Goal: Transaction & Acquisition: Book appointment/travel/reservation

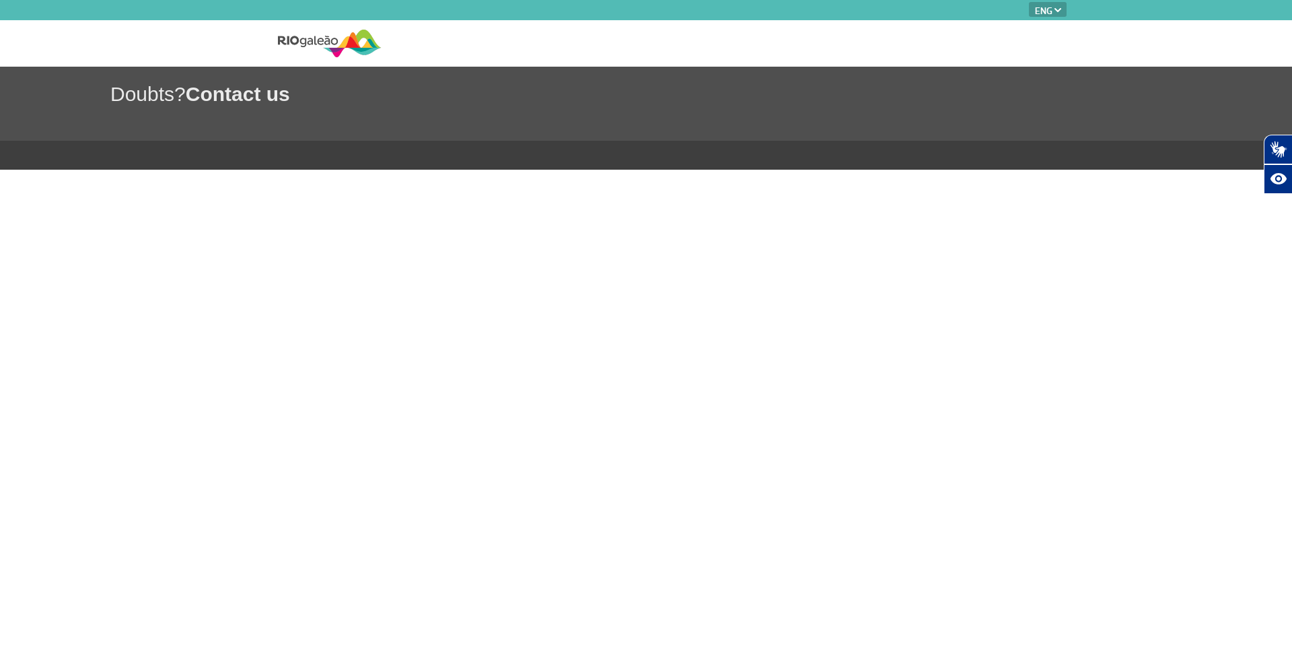
select select "en"
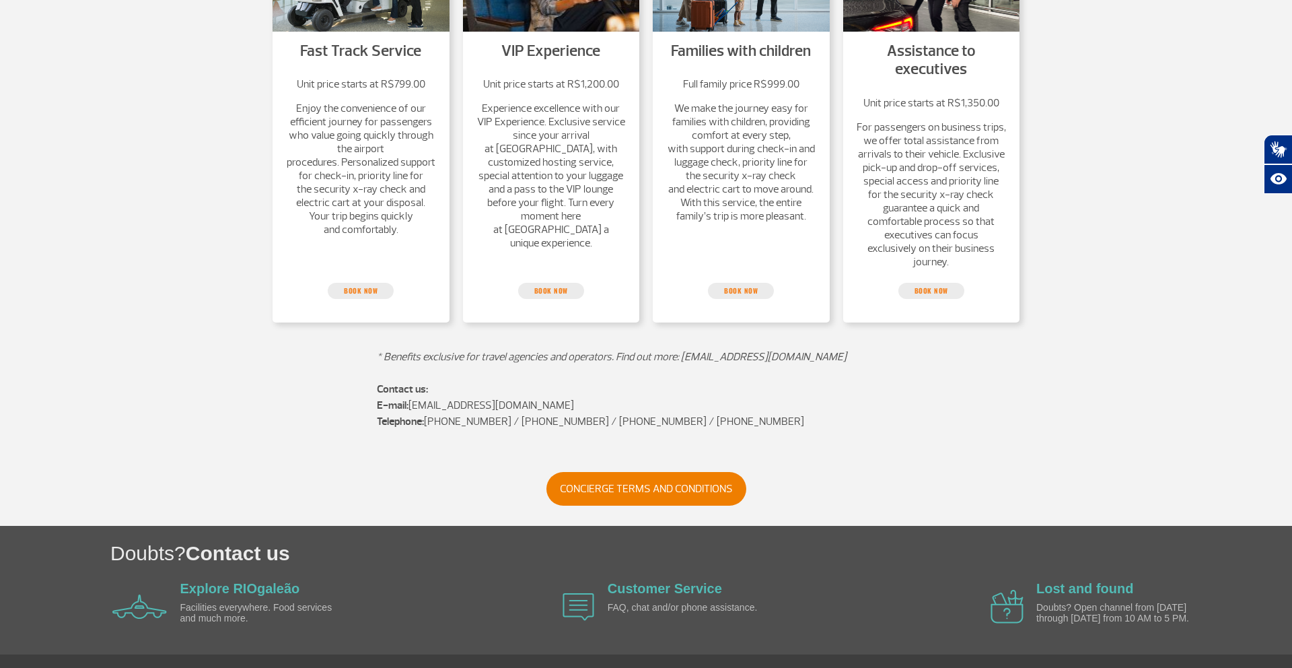
scroll to position [386, 0]
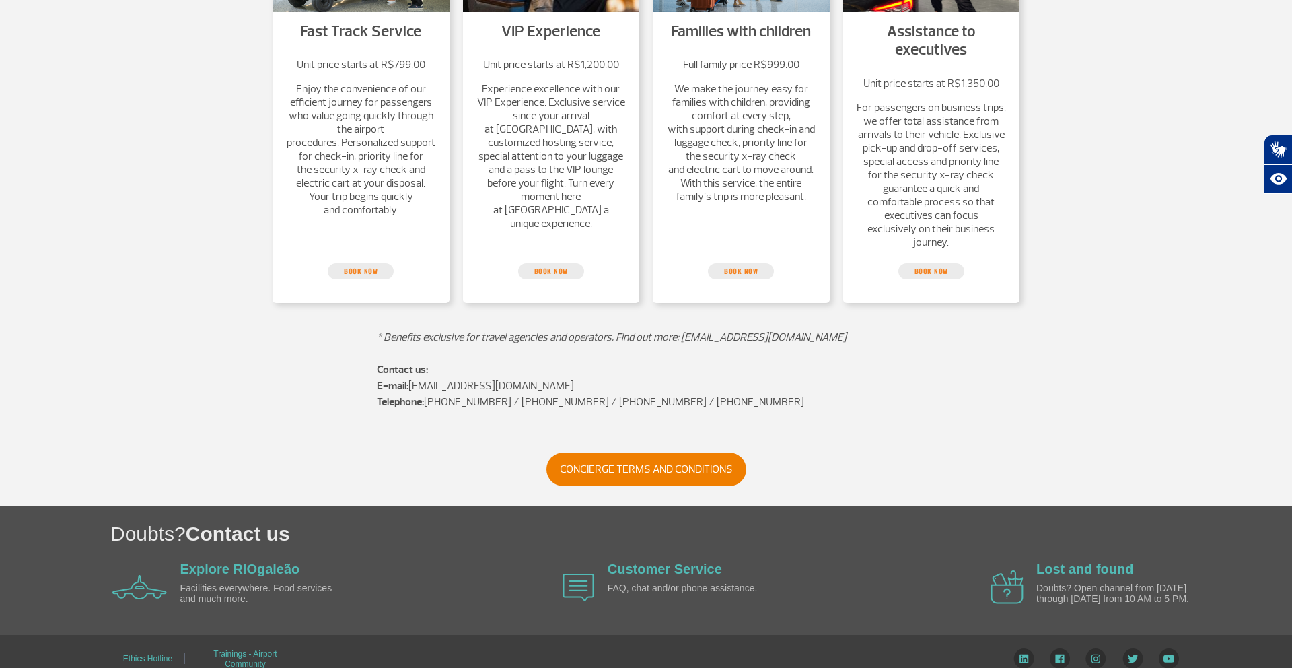
drag, startPoint x: 682, startPoint y: 336, endPoint x: 828, endPoint y: 330, distance: 146.2
click at [828, 330] on p "* Benefits exclusive for travel agencies and operators. Find out more: [EMAIL_A…" at bounding box center [646, 329] width 538 height 32
copy em "[EMAIL_ADDRESS][DOMAIN_NAME]"
click at [654, 468] on link "CONCIERGE TERMS AND CONDITIONS" at bounding box center [646, 469] width 200 height 34
click at [560, 336] on em "* Benefits exclusive for travel agencies and operators. Find out more: [EMAIL_A…" at bounding box center [612, 336] width 470 height 13
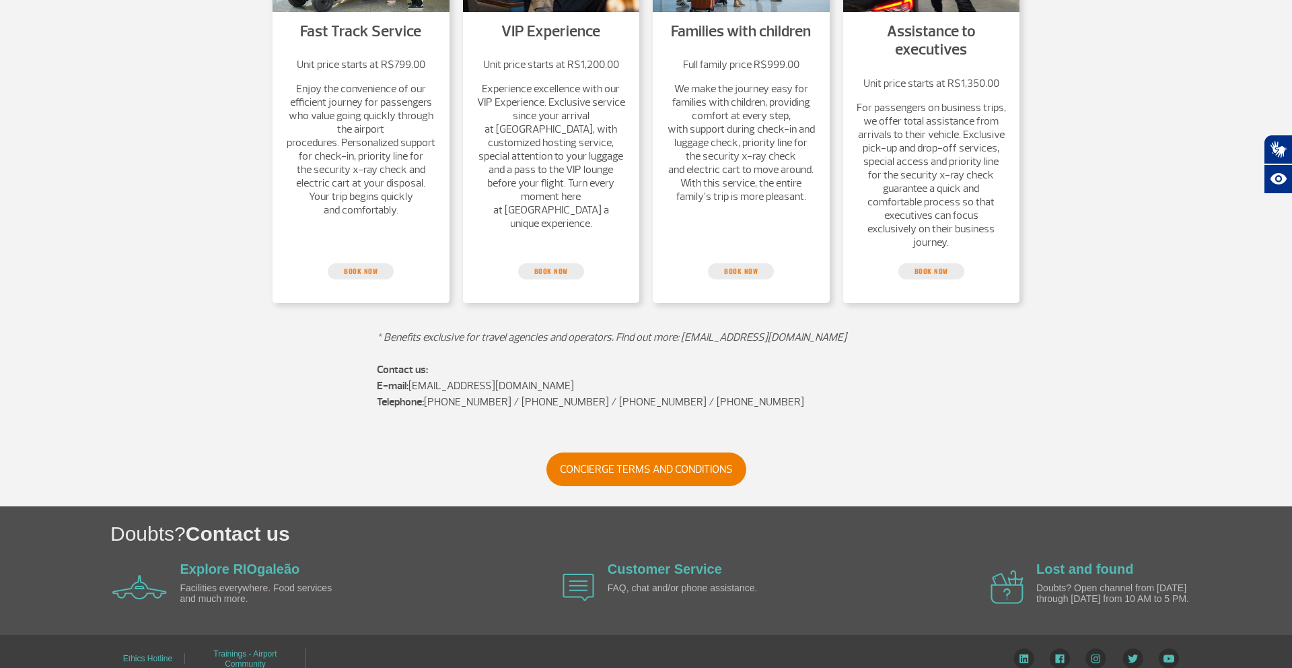
click at [560, 336] on em "* Benefits exclusive for travel agencies and operators. Find out more: [EMAIL_A…" at bounding box center [612, 336] width 470 height 13
copy div "* Benefits exclusive for travel agencies and operators. Find out more: [EMAIL_A…"
click at [184, 264] on section "Fast Track Service Unit price starts at R$799.00 Enjoy the convenience of our e…" at bounding box center [646, 101] width 1292 height 423
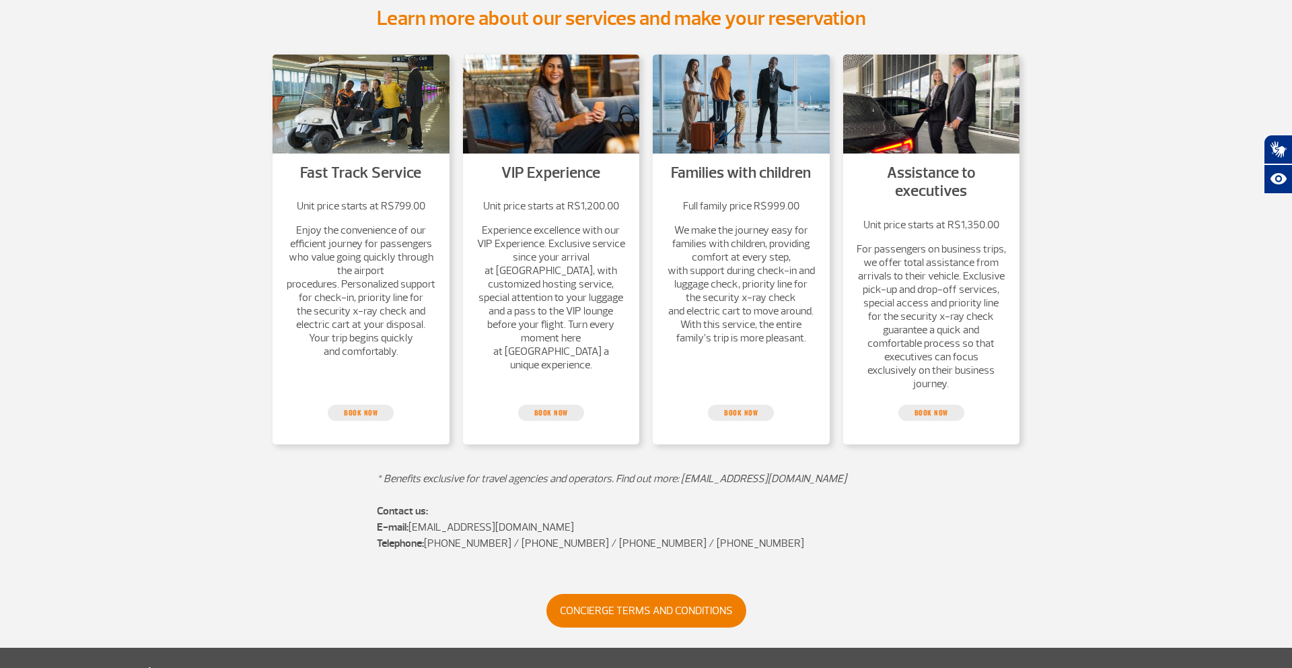
scroll to position [244, 0]
click at [361, 413] on link "book now" at bounding box center [361, 413] width 66 height 16
click at [1067, 207] on section "Fast Track Service Unit price starts at R$799.00 Enjoy the convenience of our e…" at bounding box center [646, 243] width 1292 height 423
